Goal: Information Seeking & Learning: Learn about a topic

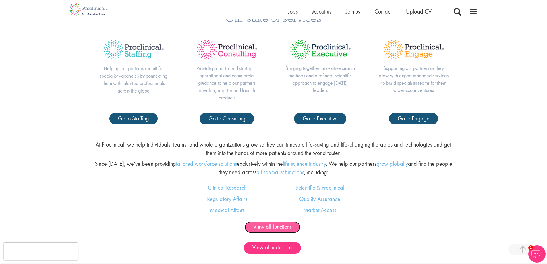
click at [272, 227] on link "View all functions" at bounding box center [273, 226] width 56 height 11
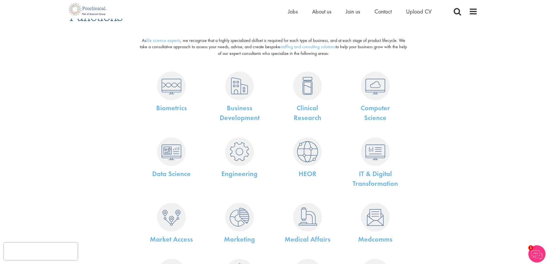
scroll to position [57, 0]
click at [309, 109] on link "Clinical Research" at bounding box center [308, 112] width 28 height 19
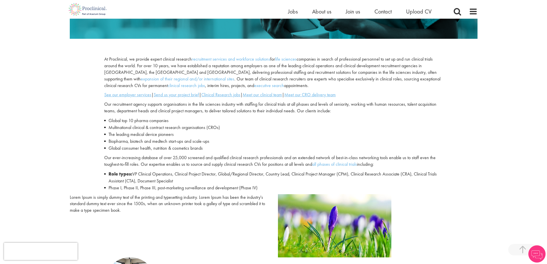
scroll to position [172, 0]
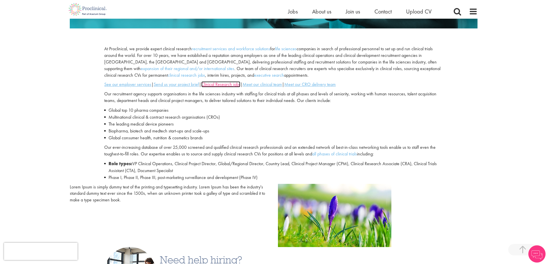
click at [232, 84] on u "Clinical Research jobs" at bounding box center [220, 84] width 39 height 6
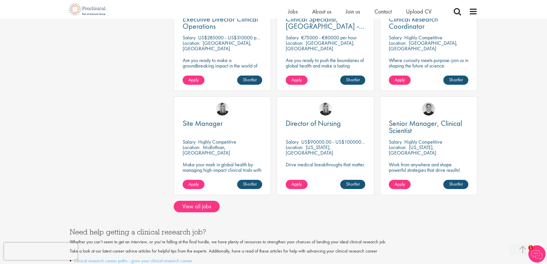
scroll to position [431, 0]
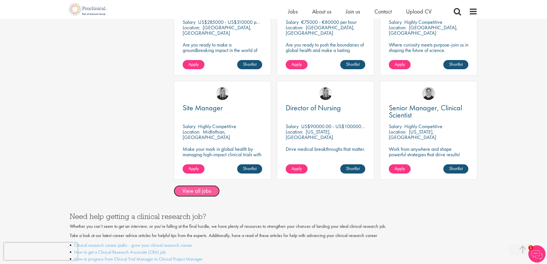
click at [202, 185] on link "View all jobs" at bounding box center [197, 190] width 46 height 11
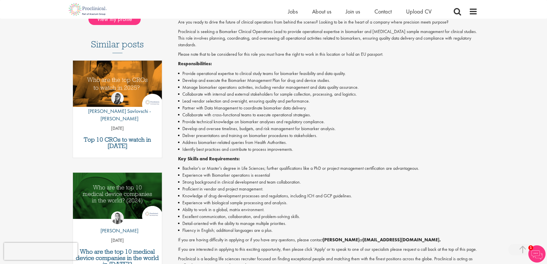
scroll to position [201, 0]
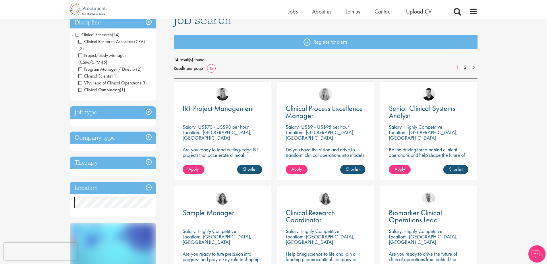
scroll to position [57, 0]
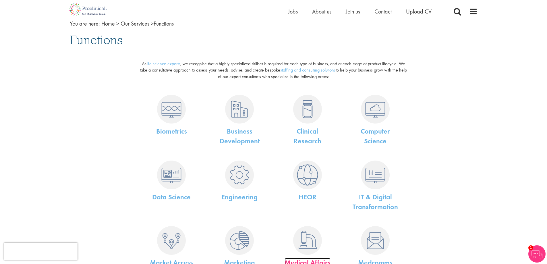
scroll to position [29, 0]
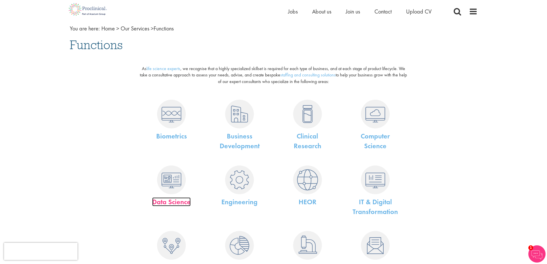
click at [185, 202] on link "Data Science" at bounding box center [171, 201] width 38 height 9
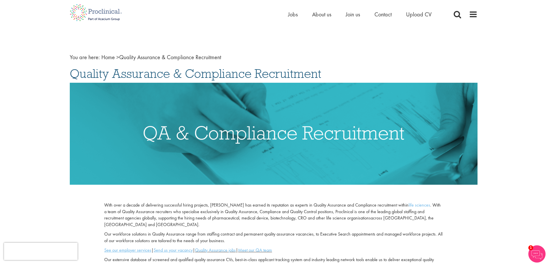
scroll to position [172, 0]
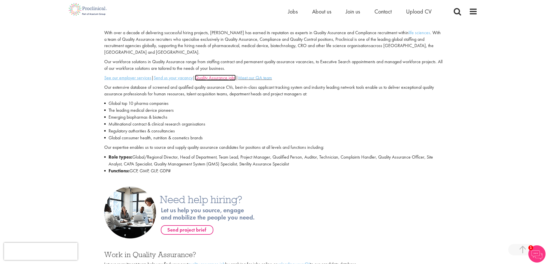
click at [234, 75] on link "Quality Assurance jobs" at bounding box center [215, 78] width 41 height 6
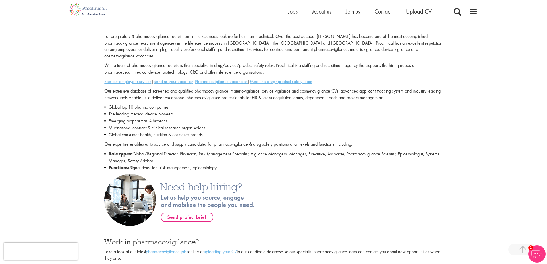
scroll to position [172, 0]
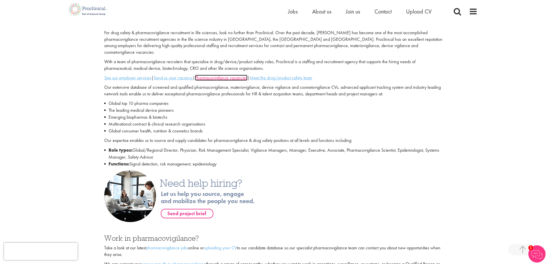
click at [242, 75] on u "Pharmacovigilance vacancies" at bounding box center [221, 78] width 53 height 6
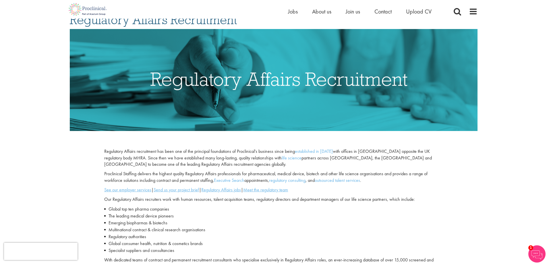
scroll to position [144, 0]
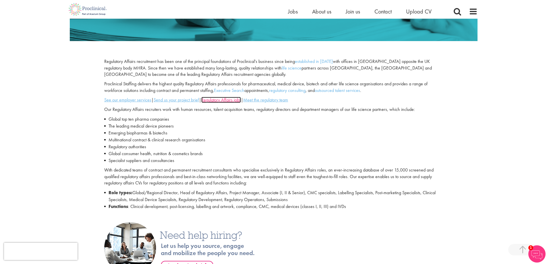
click at [230, 102] on u "Regulatory Affairs jobs" at bounding box center [221, 100] width 40 height 6
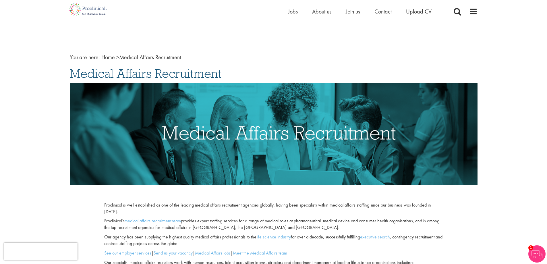
scroll to position [144, 0]
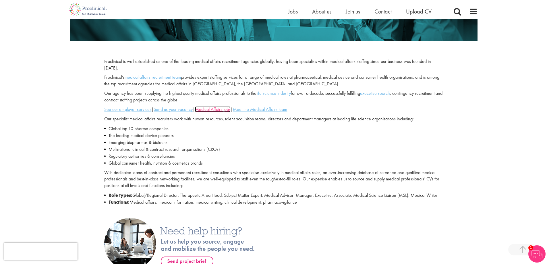
click at [224, 111] on u "Medical Affairs jobs" at bounding box center [213, 109] width 36 height 6
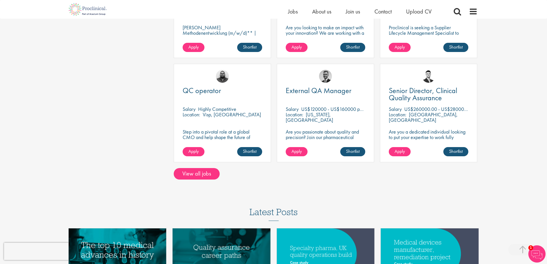
scroll to position [459, 0]
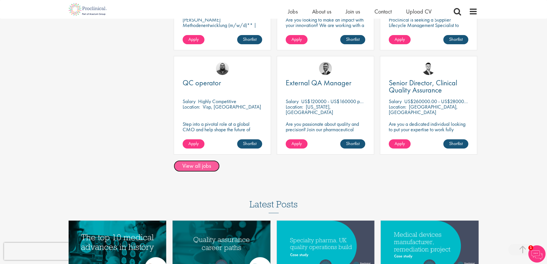
click at [190, 160] on link "View all jobs" at bounding box center [197, 165] width 46 height 11
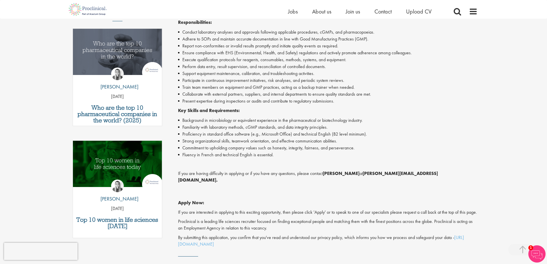
scroll to position [172, 0]
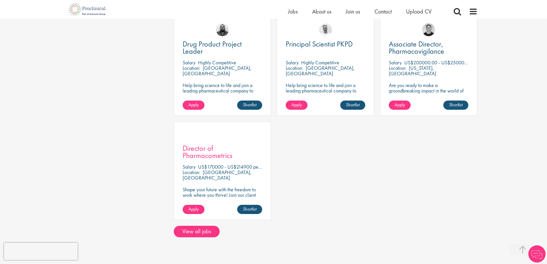
scroll to position [258, 0]
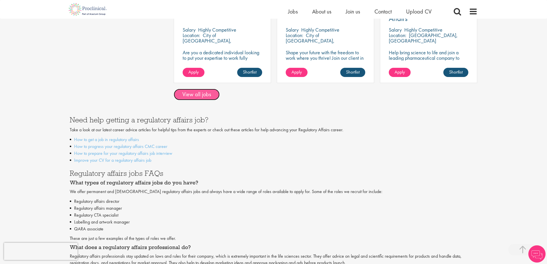
click at [197, 93] on link "View all jobs" at bounding box center [197, 94] width 46 height 11
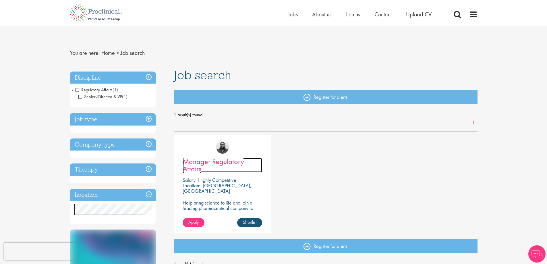
click at [216, 165] on span "Manager Regulatory Affairs" at bounding box center [213, 165] width 61 height 17
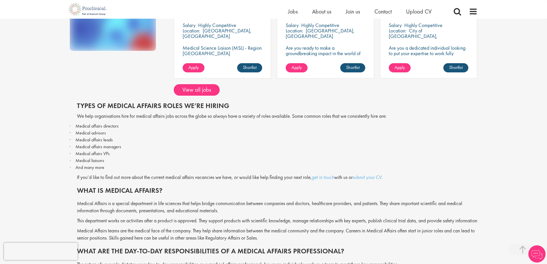
scroll to position [115, 0]
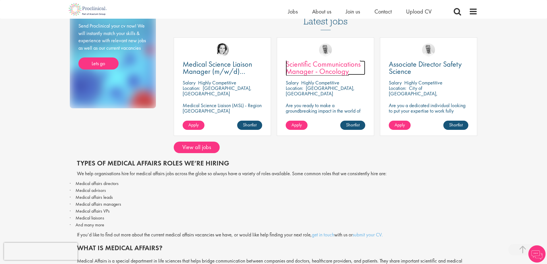
click at [309, 65] on span "Scientific Communications Manager - Oncology" at bounding box center [323, 67] width 75 height 17
